Goal: Navigation & Orientation: Find specific page/section

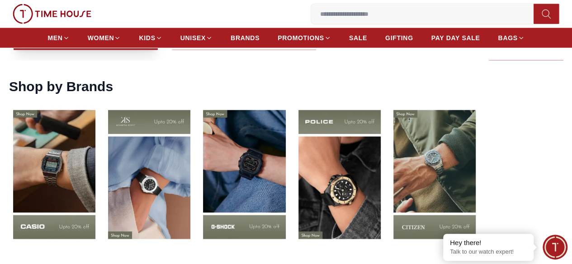
scroll to position [1197, 0]
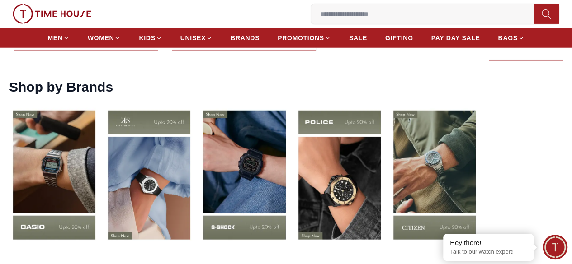
click at [70, 169] on img at bounding box center [54, 174] width 90 height 141
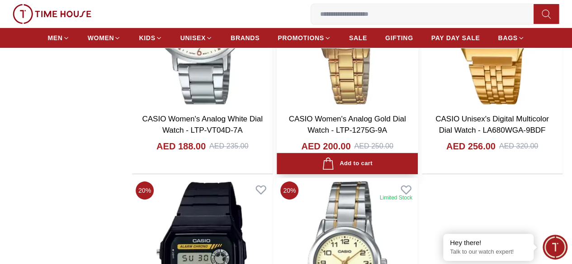
scroll to position [1788, 0]
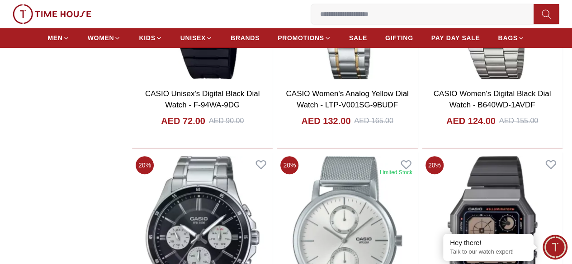
scroll to position [2006, 0]
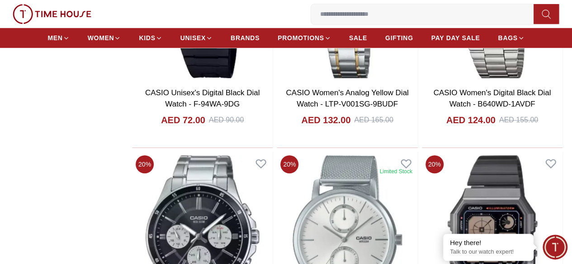
scroll to position [1788, 0]
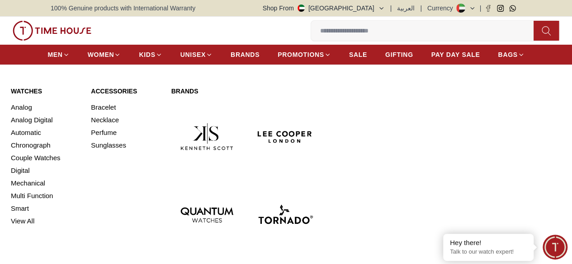
click at [242, 179] on img at bounding box center [206, 214] width 71 height 71
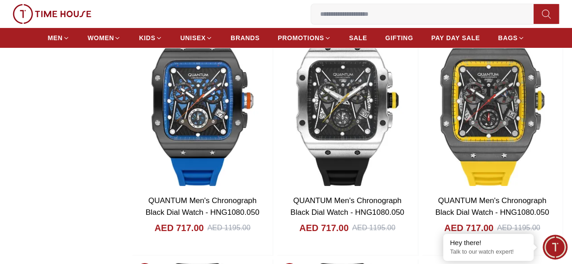
scroll to position [1723, 0]
